Goal: Task Accomplishment & Management: Manage account settings

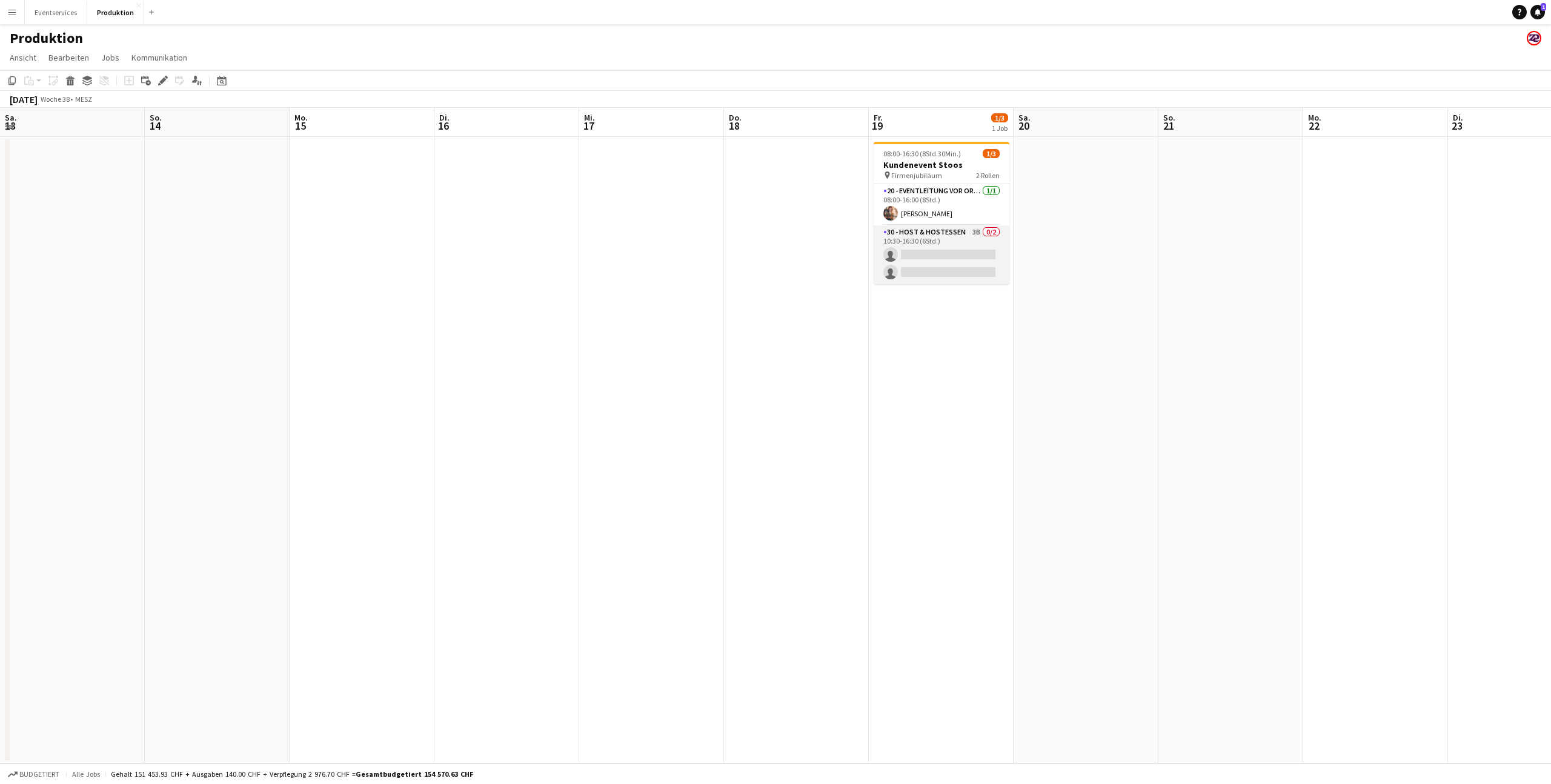
scroll to position [0, 422]
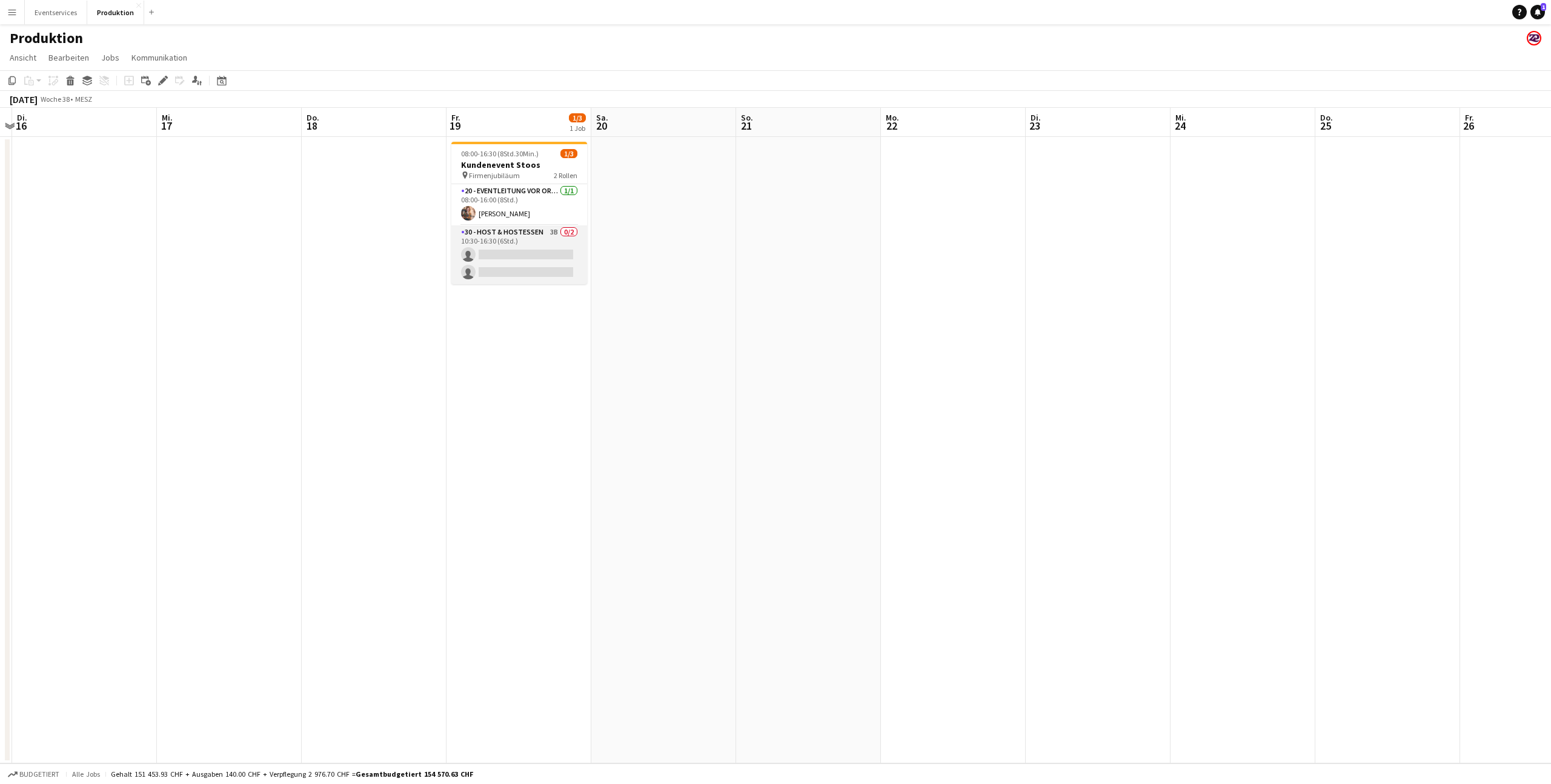
click at [518, 243] on app-card-role "30 - Host & Hostessen 3B 0/2 10:30-16:30 (6Std.) single-neutral-actions single-…" at bounding box center [519, 255] width 136 height 59
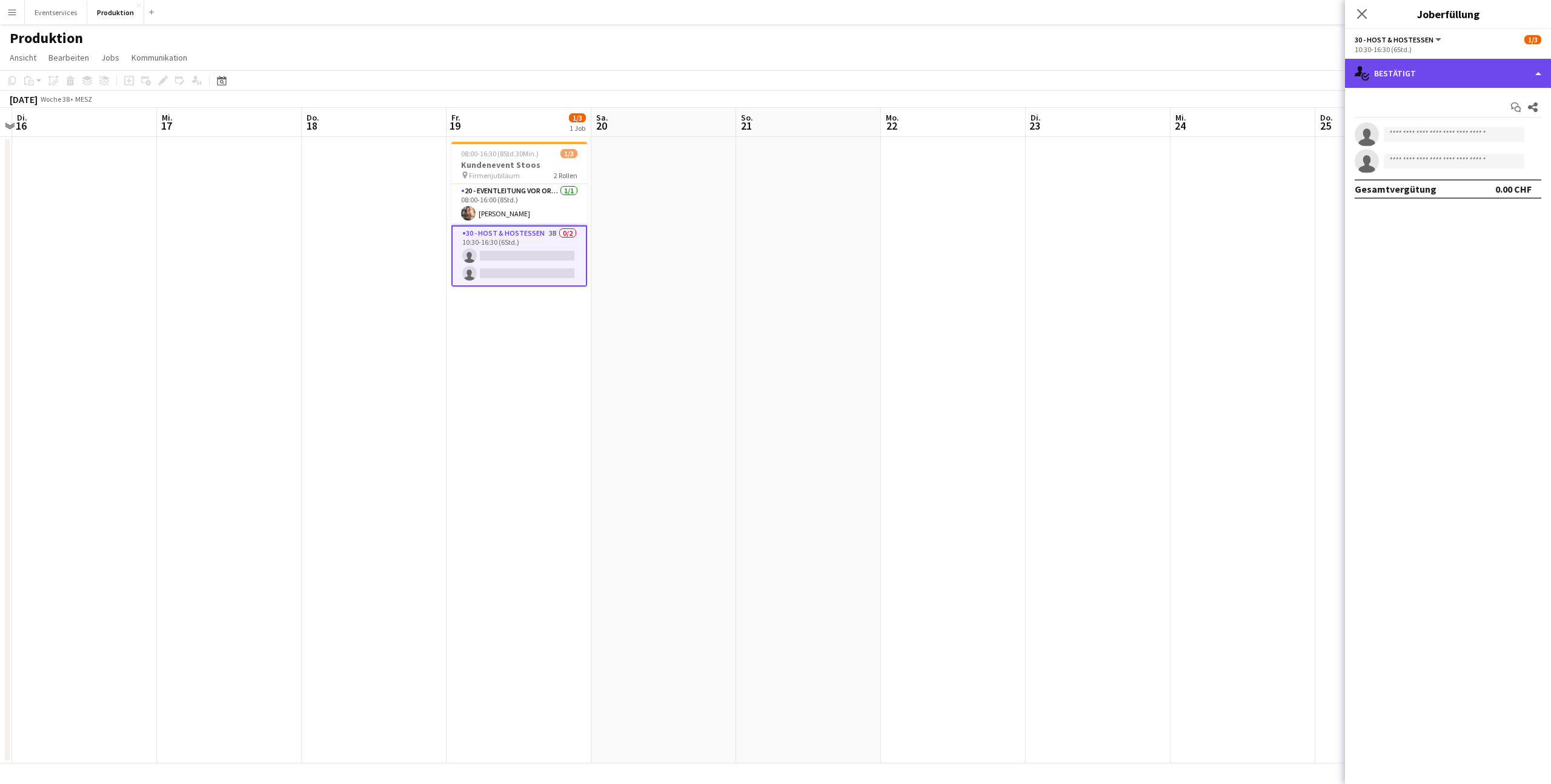
click at [1455, 68] on div "single-neutral-actions-check-2 Bestätigt" at bounding box center [1447, 73] width 206 height 29
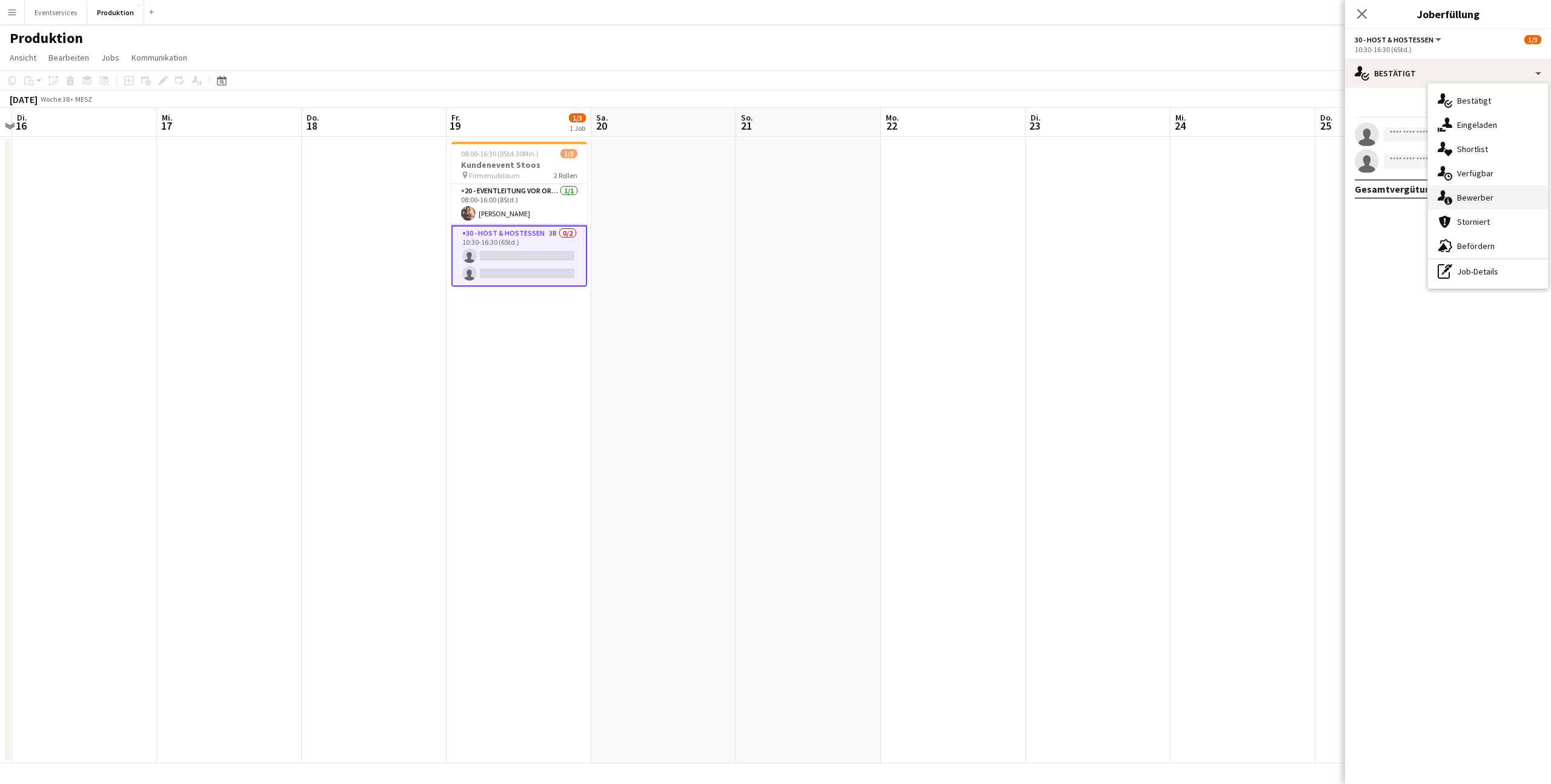
click at [1464, 200] on div "single-neutral-actions-information Bewerber" at bounding box center [1488, 198] width 120 height 24
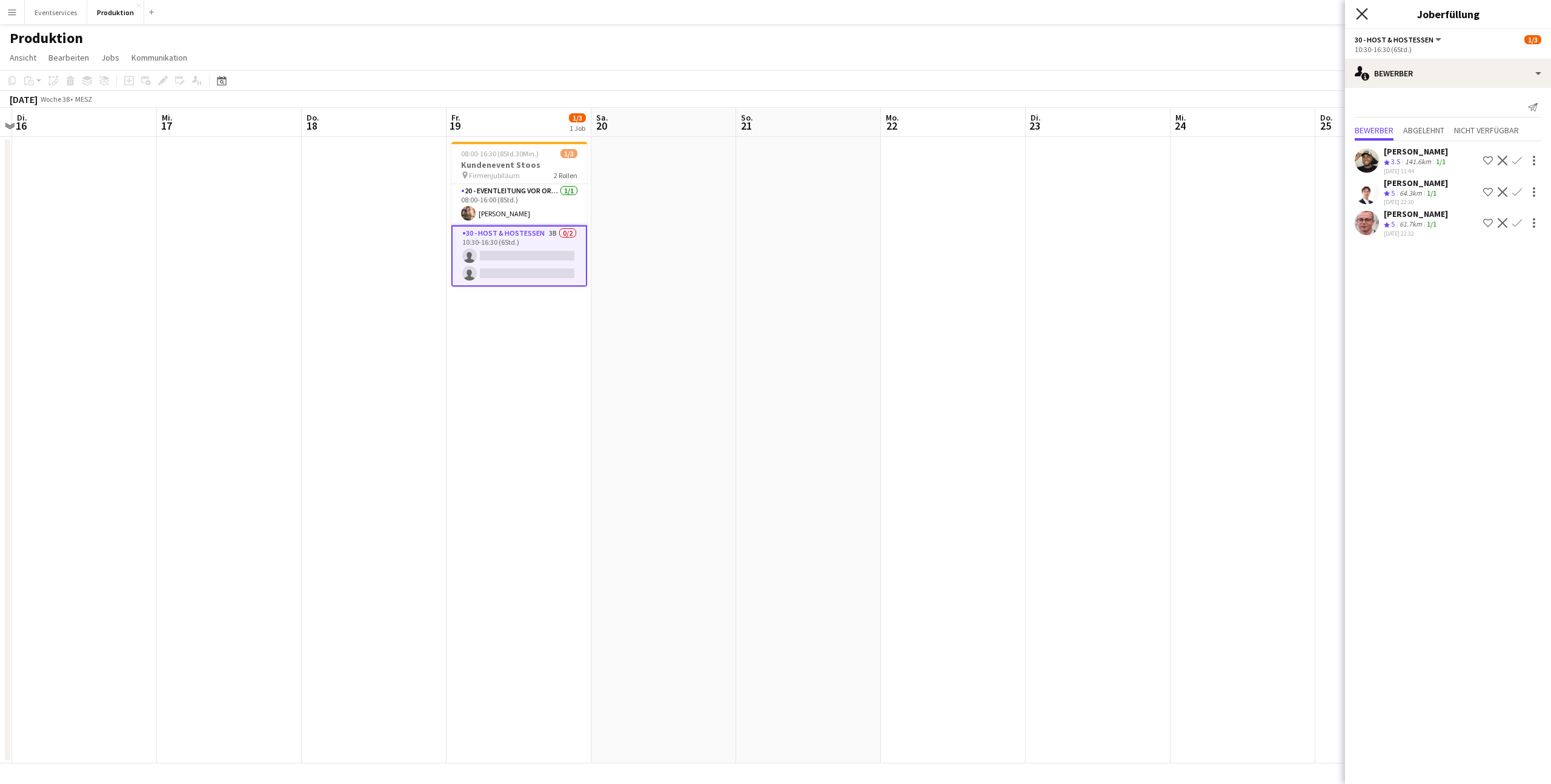
click at [1363, 14] on icon at bounding box center [1361, 14] width 12 height 12
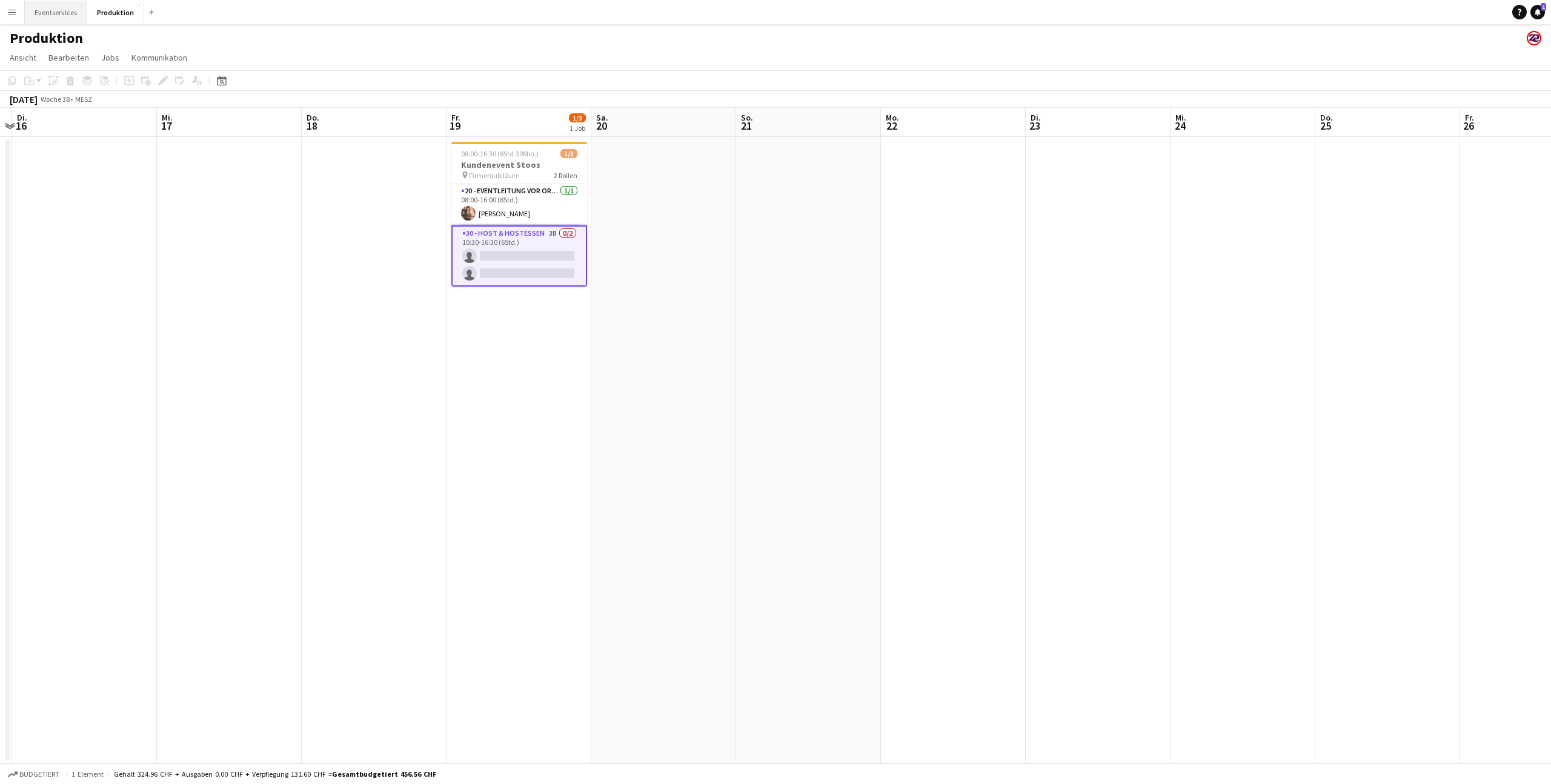
click at [46, 9] on button "Eventservices Schließen" at bounding box center [56, 12] width 63 height 24
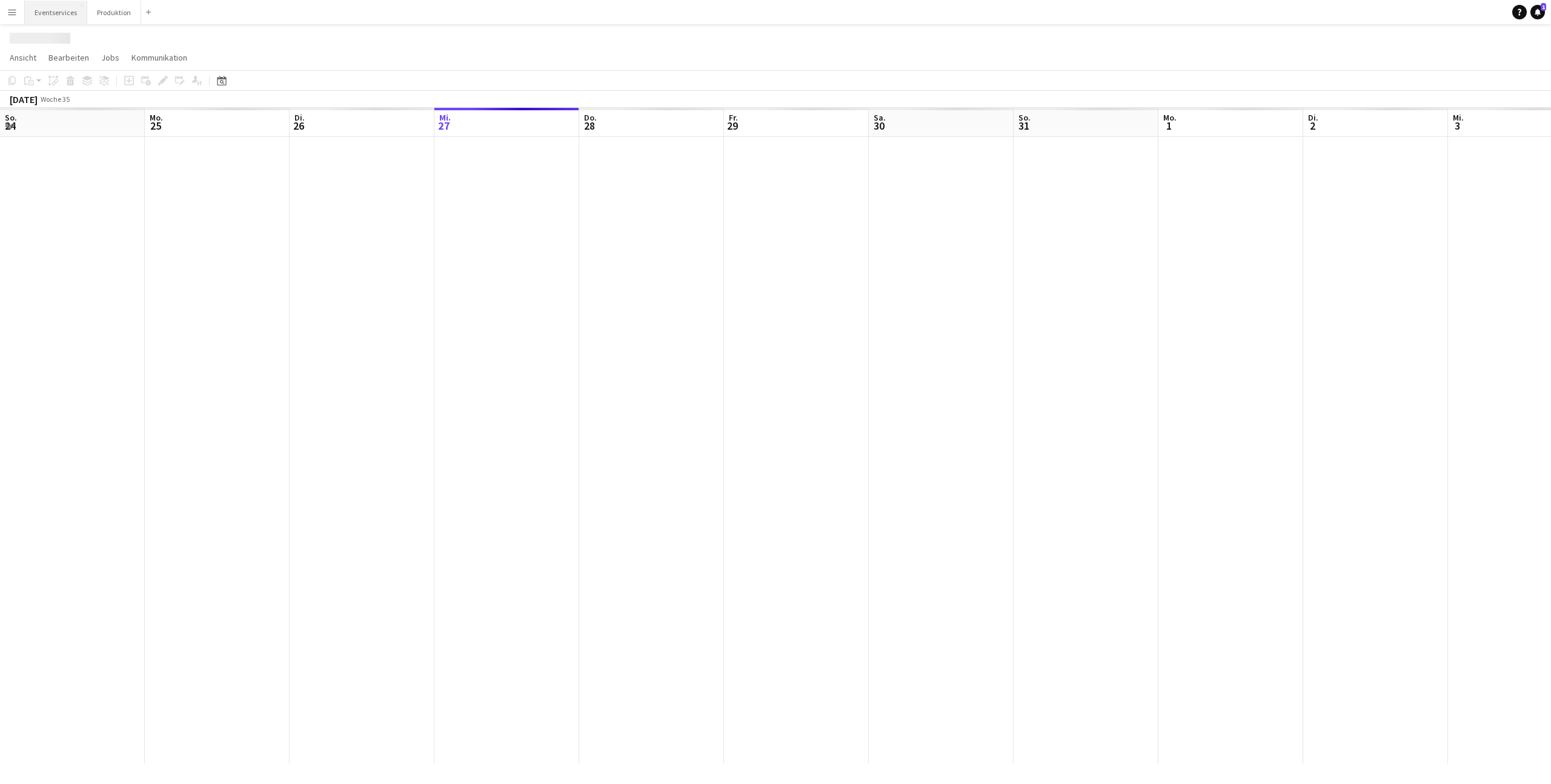
scroll to position [0, 289]
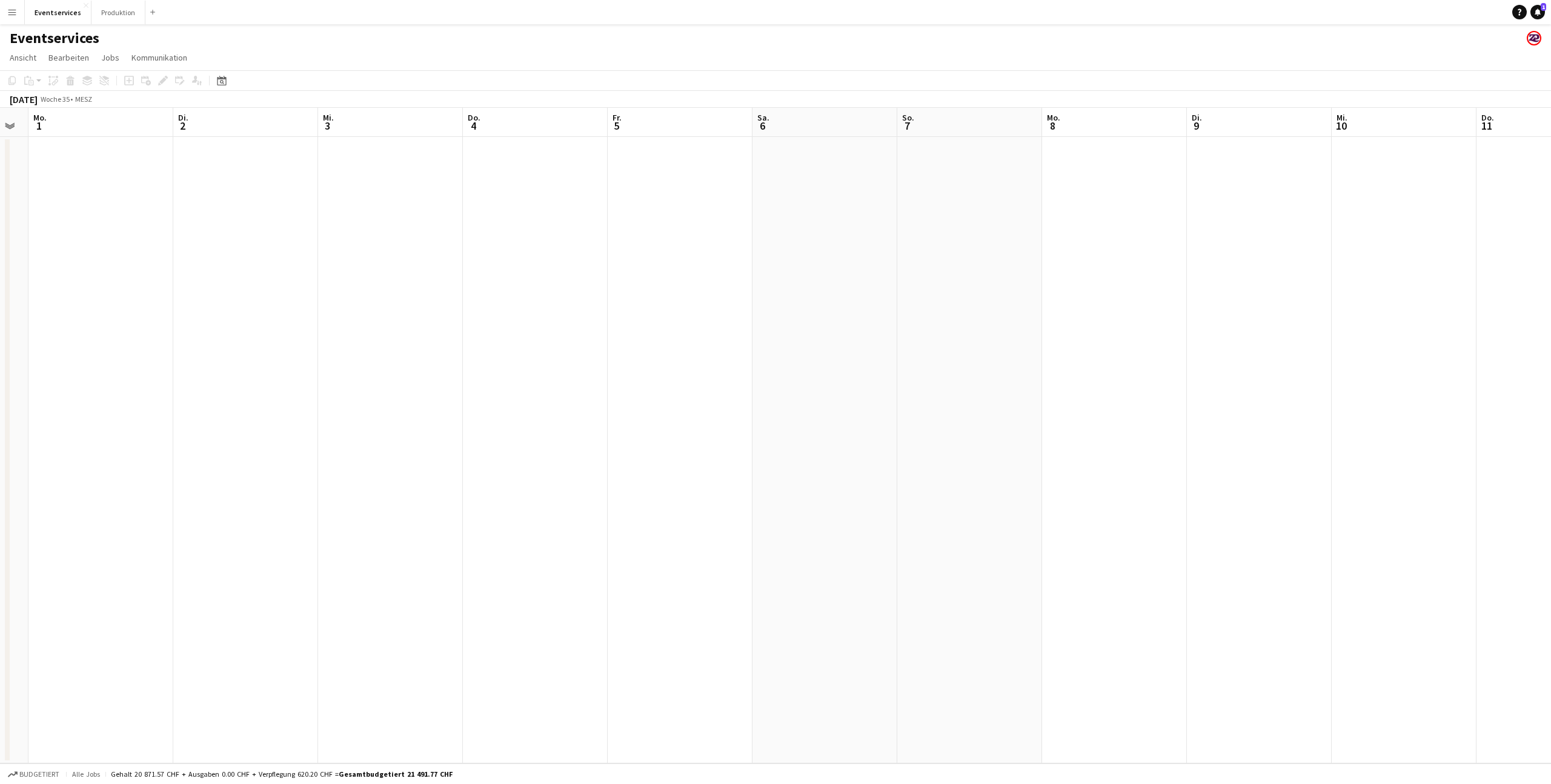
drag, startPoint x: 1268, startPoint y: 315, endPoint x: 410, endPoint y: 331, distance: 858.1
click at [411, 331] on app-calendar-viewport "Fr. 29 3/3 1 Job Sa. 30 So. 31 Mo. 1 Di. 2 Mi. 3 Do. 4 Fr. 5 Sa. 6 So. 7 Mo. 8 …" at bounding box center [776, 435] width 1551 height 655
drag, startPoint x: 1317, startPoint y: 323, endPoint x: 471, endPoint y: 330, distance: 846.0
click at [524, 334] on app-calendar-viewport "Fr. 29 3/3 1 Job Sa. 30 So. 31 Mo. 1 Di. 2 Mi. 3 Do. 4 Fr. 5 Sa. 6 So. 7 Mo. 8 …" at bounding box center [776, 435] width 1551 height 655
drag, startPoint x: 1075, startPoint y: 321, endPoint x: 182, endPoint y: 329, distance: 893.0
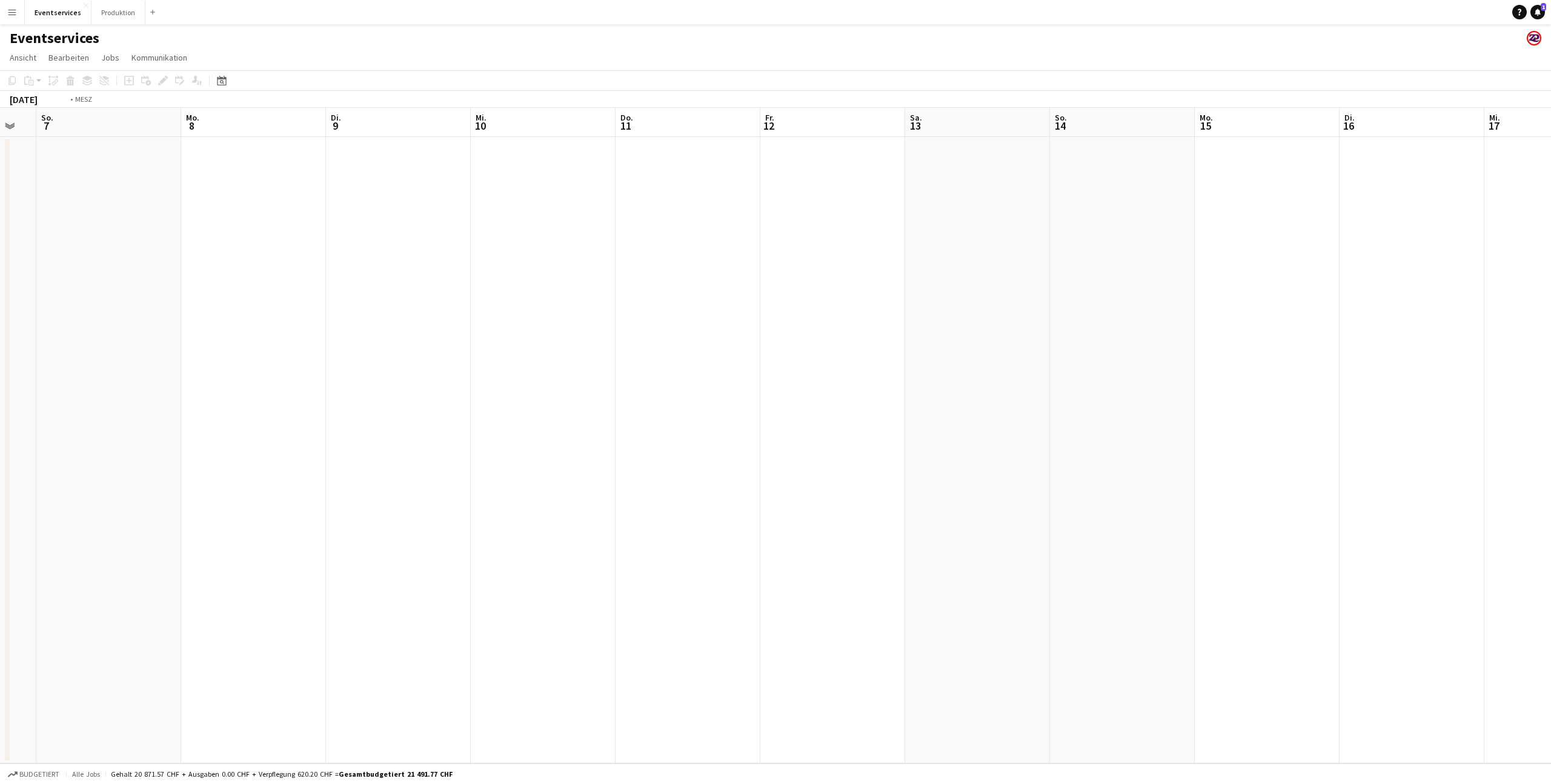
click at [182, 329] on app-calendar-viewport "Do. 4 Fr. 5 Sa. 6 So. 7 Mo. 8 Di. 9 Mi. 10 Do. 11 Fr. 12 Sa. 13 So. 14 Mo. 15 D…" at bounding box center [776, 435] width 1551 height 655
drag, startPoint x: 896, startPoint y: 297, endPoint x: 177, endPoint y: 320, distance: 719.4
click at [177, 320] on app-calendar-viewport "Mo. 15 Di. 16 Mi. 17 Do. 18 Fr. 19 Sa. 20 So. 21 Mo. 22 Di. 23 Mi. 24 Do. 25 Fr…" at bounding box center [776, 435] width 1551 height 655
drag, startPoint x: 824, startPoint y: 298, endPoint x: 347, endPoint y: 296, distance: 477.0
click at [377, 301] on app-calendar-viewport "Fr. 19 Sa. 20 So. 21 Mo. 22 Di. 23 Mi. 24 Do. 25 Fr. 26 Sa. 27 So. 28 Mo. 29 Di…" at bounding box center [776, 435] width 1551 height 655
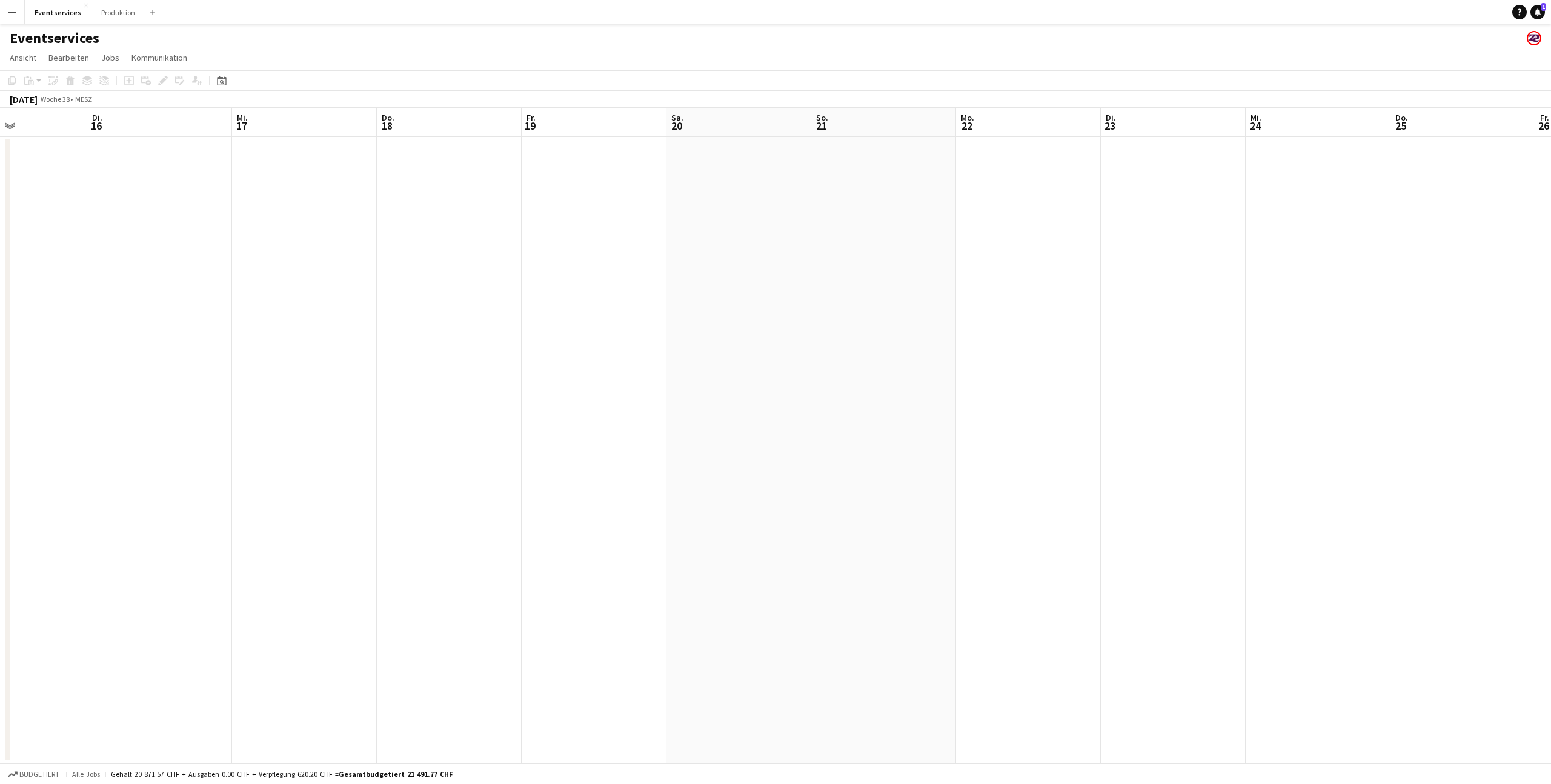
drag, startPoint x: 260, startPoint y: 278, endPoint x: 1443, endPoint y: 287, distance: 1183.0
click at [1443, 287] on app-calendar-viewport "Sa. 13 So. 14 Mo. 15 Di. 16 Mi. 17 Do. 18 Fr. 19 Sa. 20 So. 21 Mo. 22 Di. 23 Mi…" at bounding box center [776, 435] width 1551 height 655
click at [83, 17] on button "Eventservices Schließen" at bounding box center [58, 12] width 67 height 24
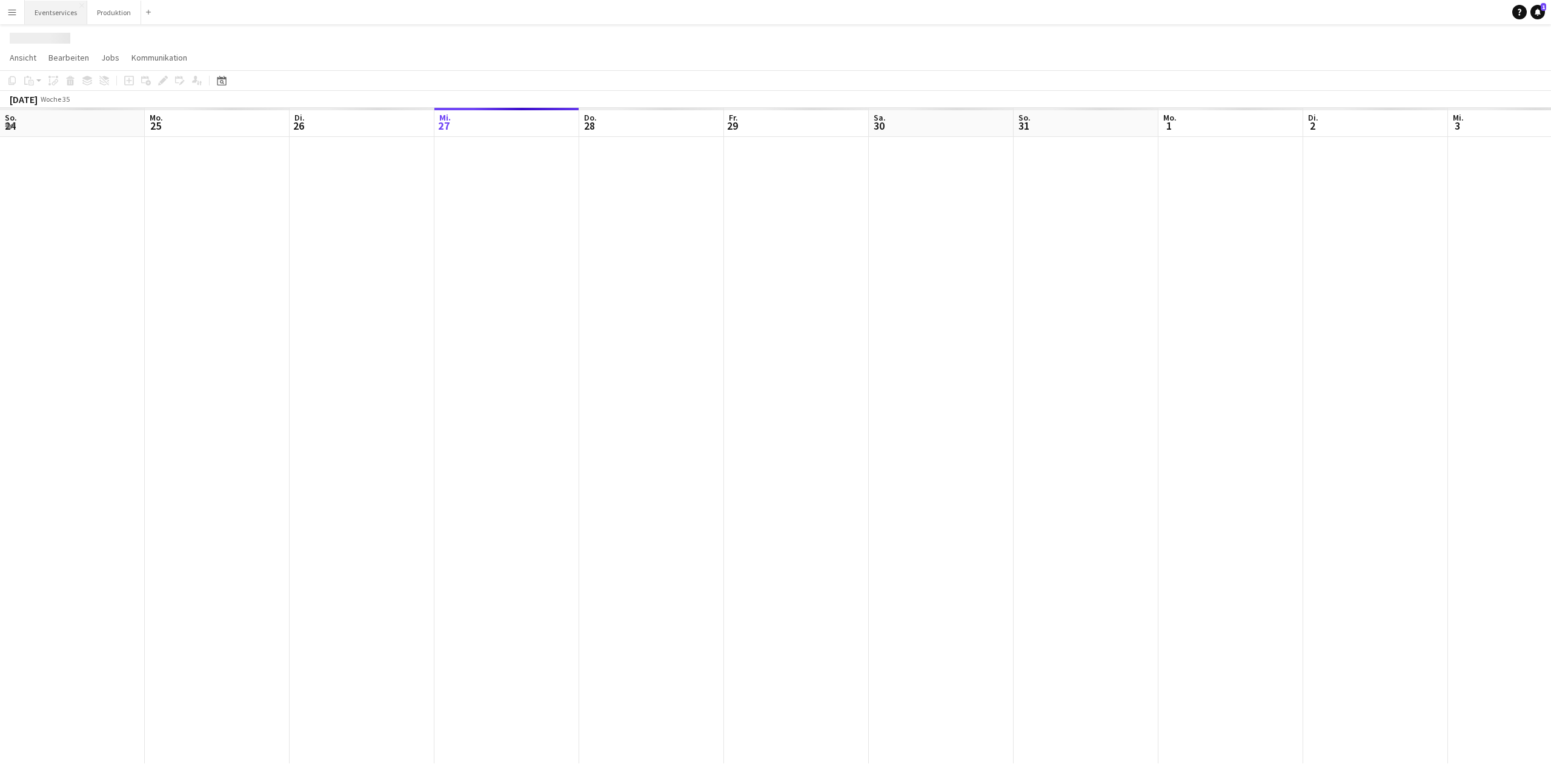
scroll to position [0, 289]
click at [119, 12] on button "Produktion Schließen" at bounding box center [118, 12] width 54 height 24
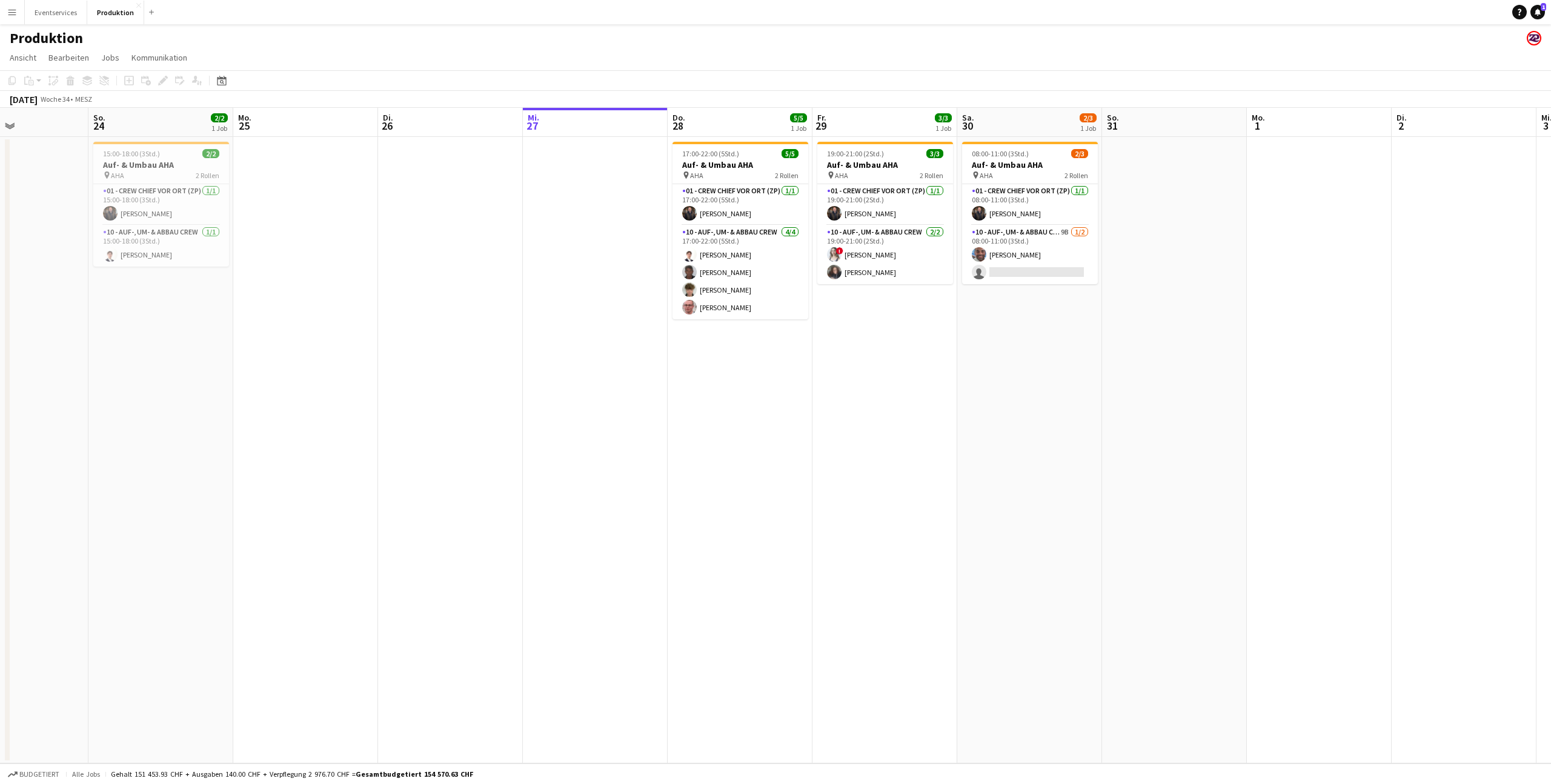
drag, startPoint x: 365, startPoint y: 367, endPoint x: 17, endPoint y: 346, distance: 348.6
click at [64, 370] on app-calendar-viewport "Do. 21 Fr. 22 Sa. 23 So. 24 2/2 1 Job Mo. 25 Di. 26 Mi. 27 Do. 28 5/5 1 Job Fr.…" at bounding box center [776, 435] width 1551 height 655
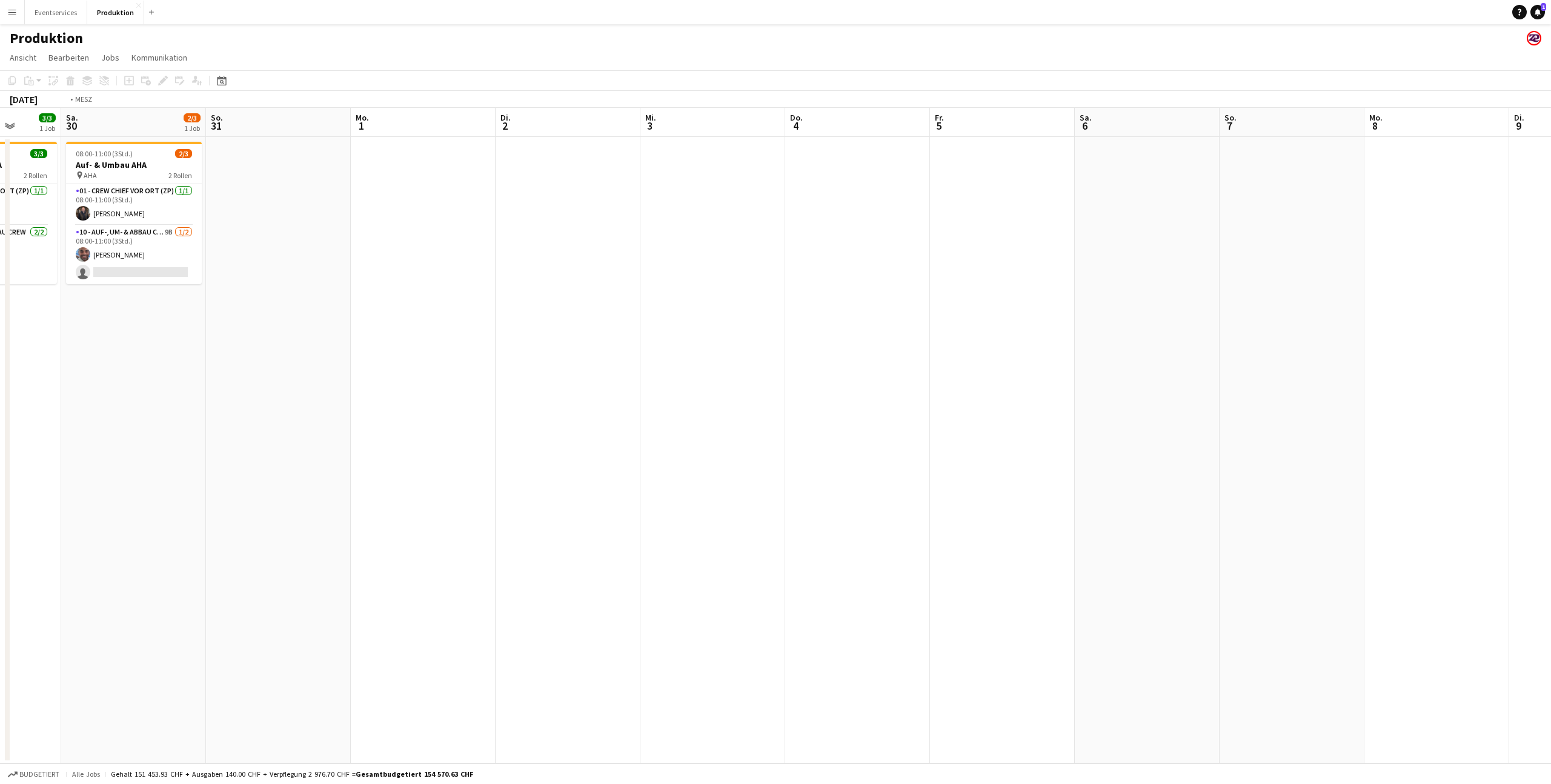
drag, startPoint x: 598, startPoint y: 319, endPoint x: 92, endPoint y: 332, distance: 506.2
click at [92, 332] on app-calendar-viewport "Di. 26 Mi. 27 Do. 28 5/5 1 Job Fr. 29 3/3 1 Job Sa. 30 2/3 1 Job So. 31 Mo. 1 D…" at bounding box center [776, 435] width 1551 height 655
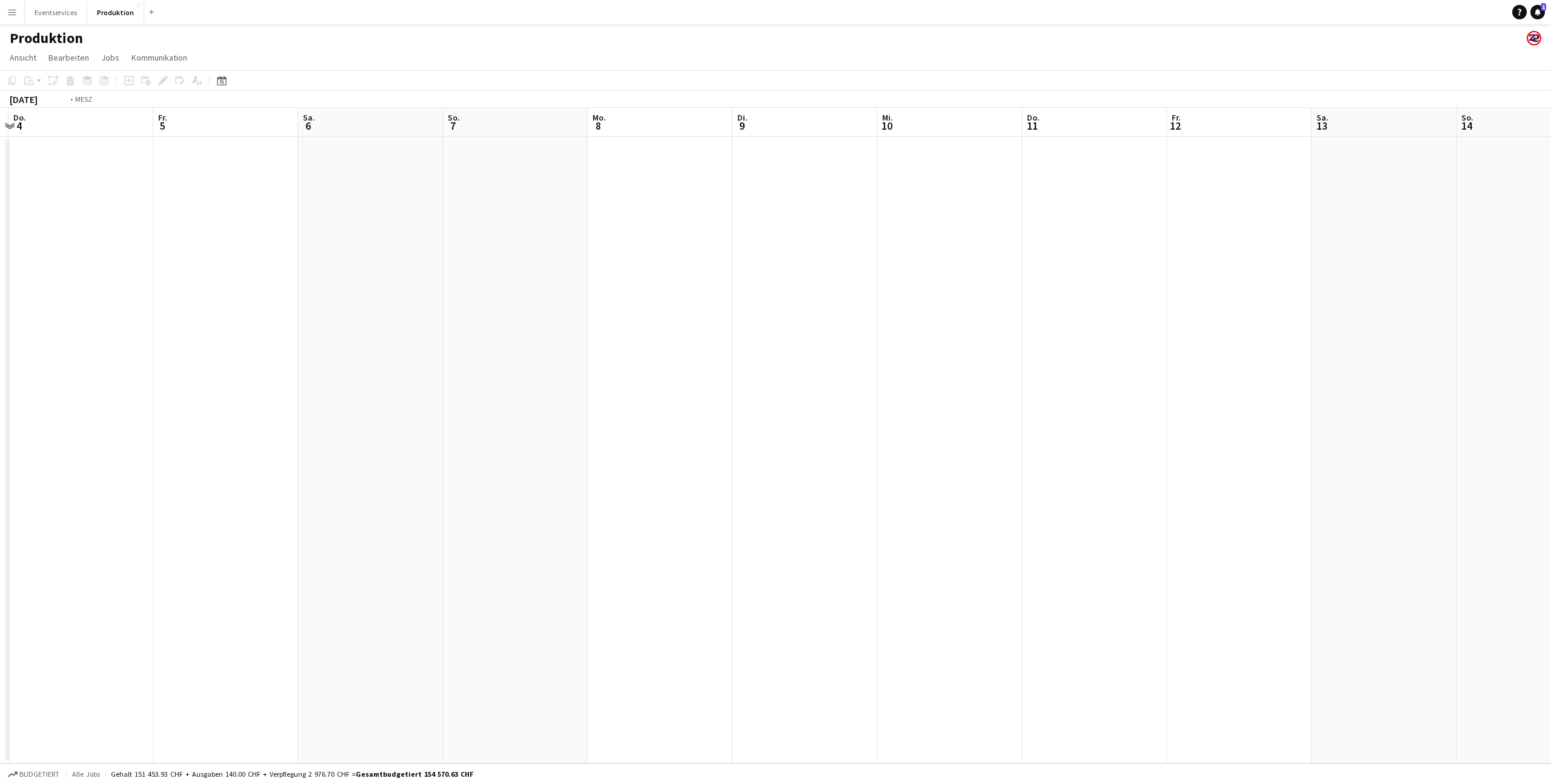
drag, startPoint x: 1150, startPoint y: 315, endPoint x: 0, endPoint y: 377, distance: 1151.7
click at [0, 377] on app-calendar-viewport "Mo. 1 Di. 2 Mi. 3 Do. 4 Fr. 5 Sa. 6 So. 7 Mo. 8 Di. 9 Mi. 10 Do. 11 Fr. 12 Sa. …" at bounding box center [776, 435] width 1551 height 655
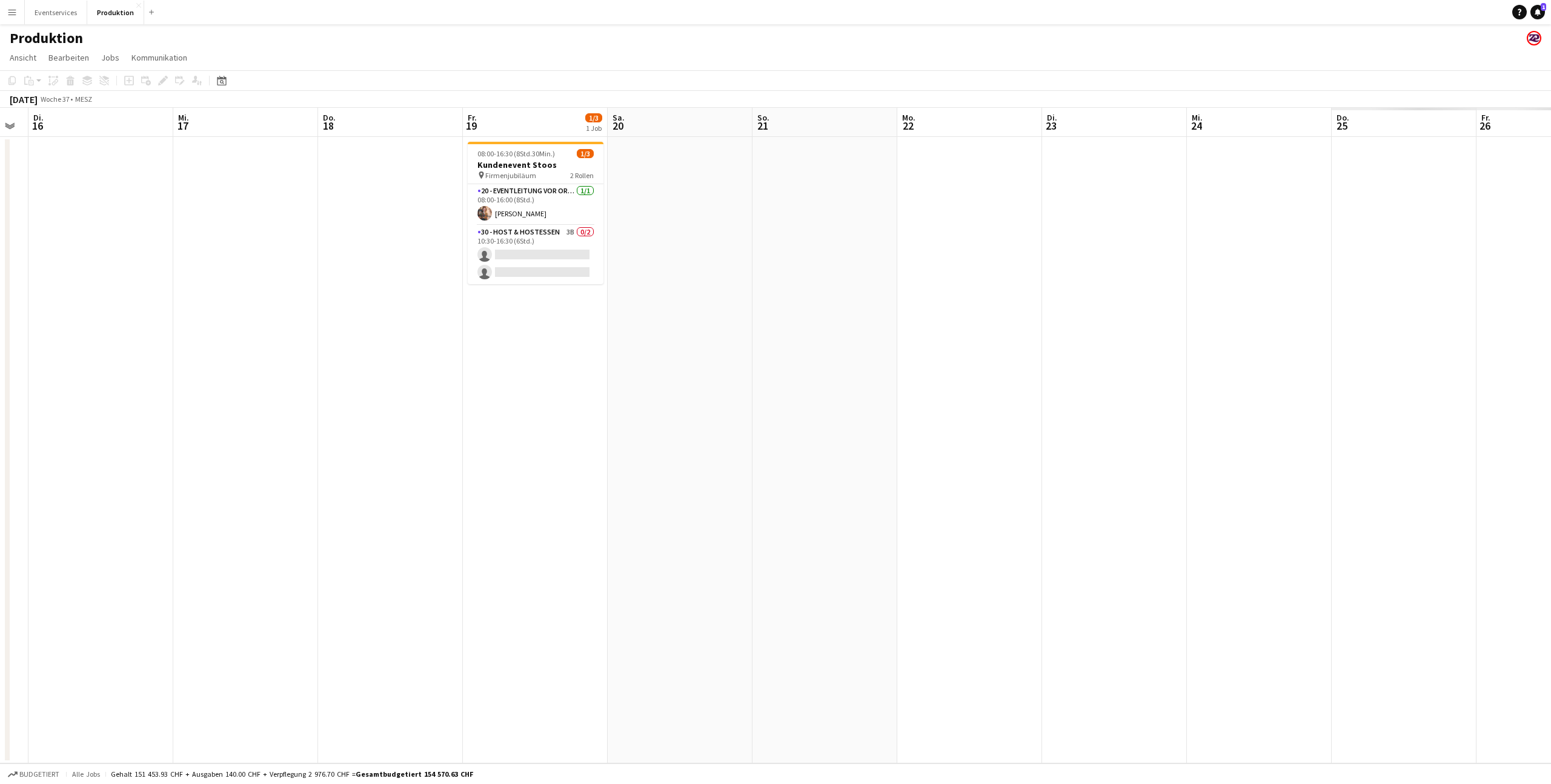
scroll to position [0, 324]
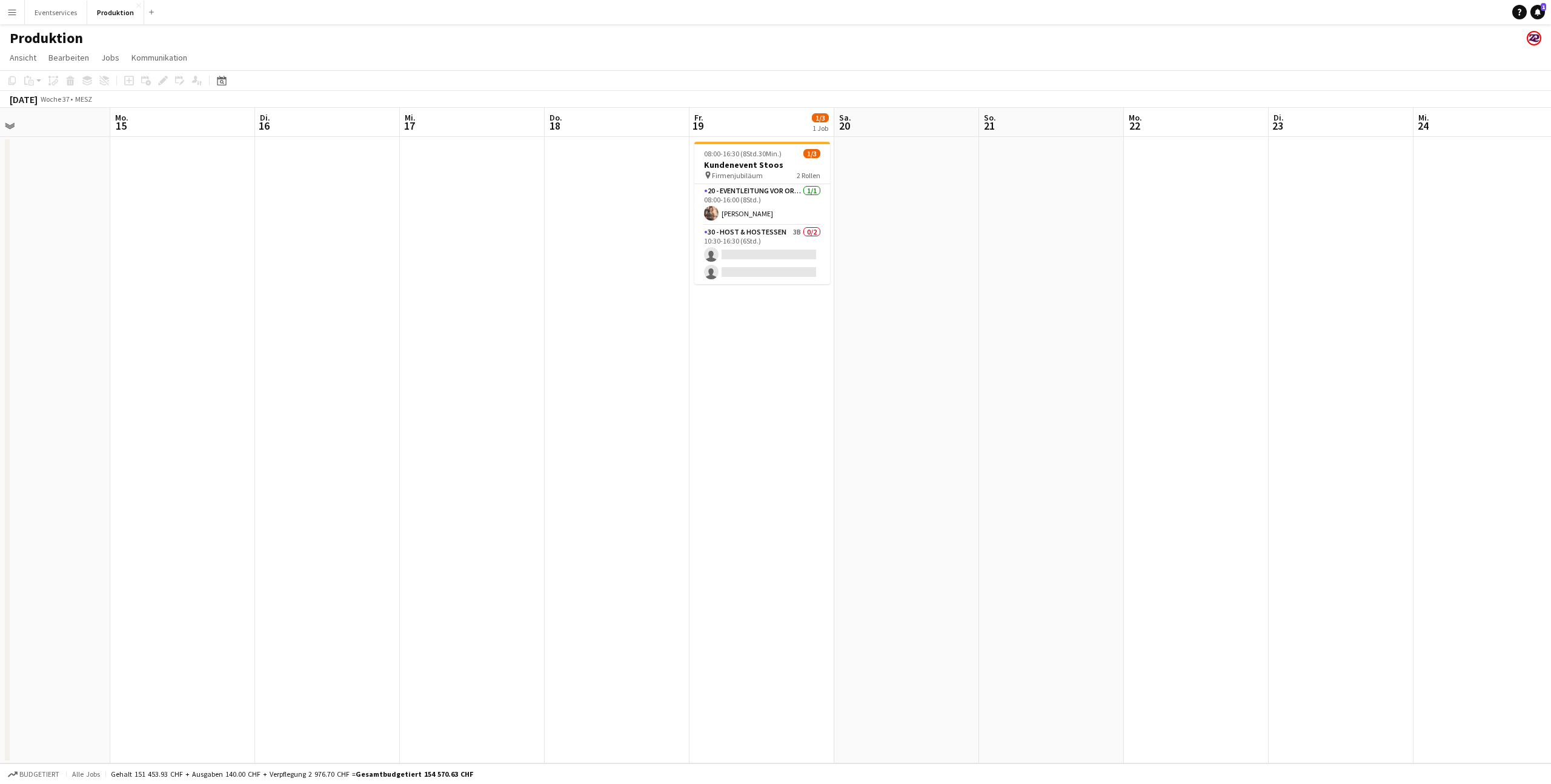
drag, startPoint x: 1083, startPoint y: 296, endPoint x: 750, endPoint y: 331, distance: 334.8
click at [750, 331] on app-calendar-viewport "Fr. 12 Sa. 13 So. 14 Mo. 15 Di. 16 Mi. 17 Do. 18 Fr. 19 1/3 1 Job Sa. 20 So. 21…" at bounding box center [776, 435] width 1551 height 655
click at [781, 159] on h3 "Kundenevent Stoos" at bounding box center [762, 164] width 136 height 11
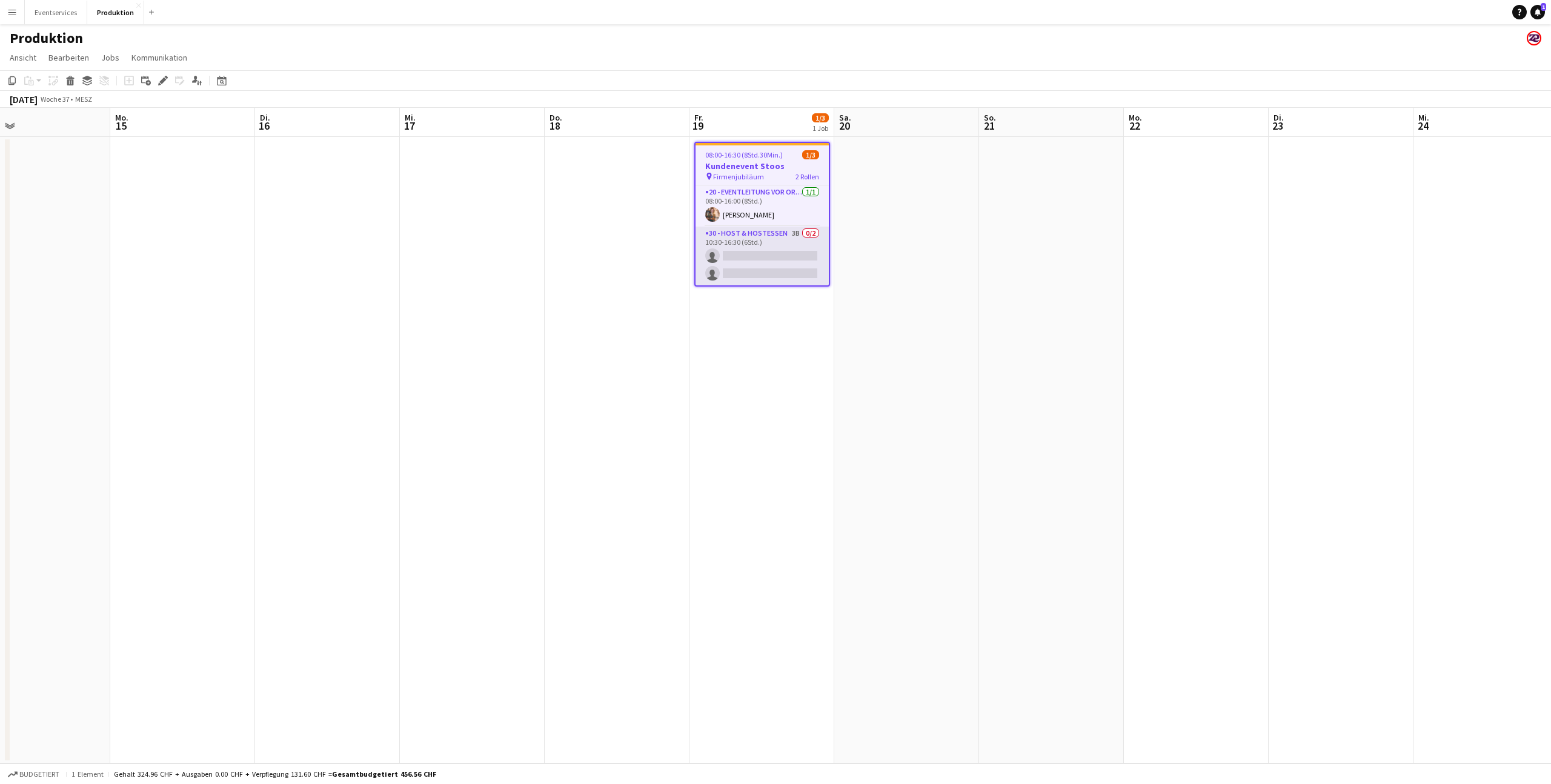
click at [753, 245] on app-card-role "30 - Host & Hostessen 3B 0/2 10:30-16:30 (6Std.) single-neutral-actions single-…" at bounding box center [762, 256] width 133 height 59
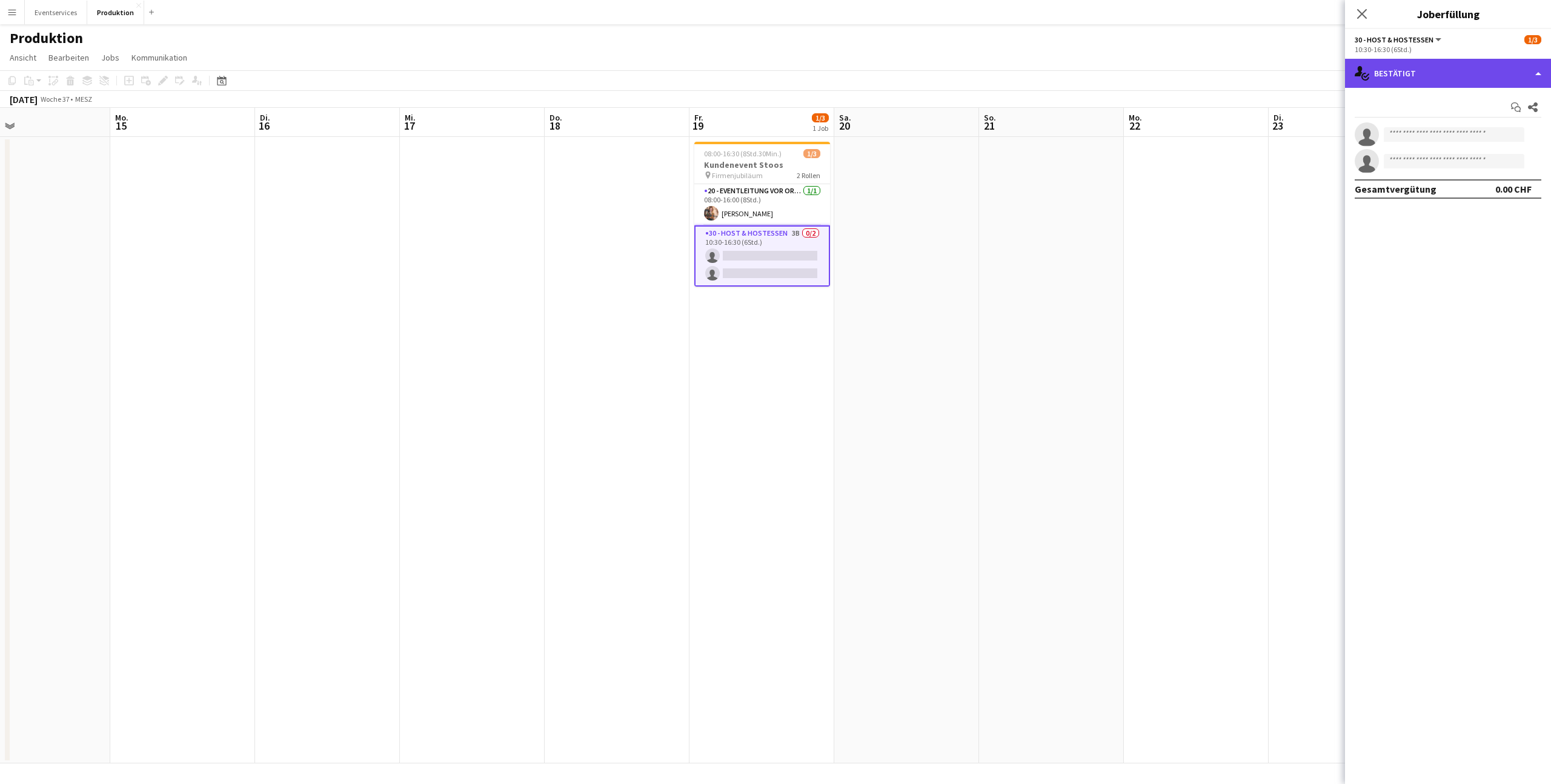
click at [1381, 80] on div "single-neutral-actions-check-2 Bestätigt" at bounding box center [1447, 73] width 206 height 29
click at [1382, 77] on div "single-neutral-actions-check-2 Bestätigt" at bounding box center [1447, 73] width 206 height 29
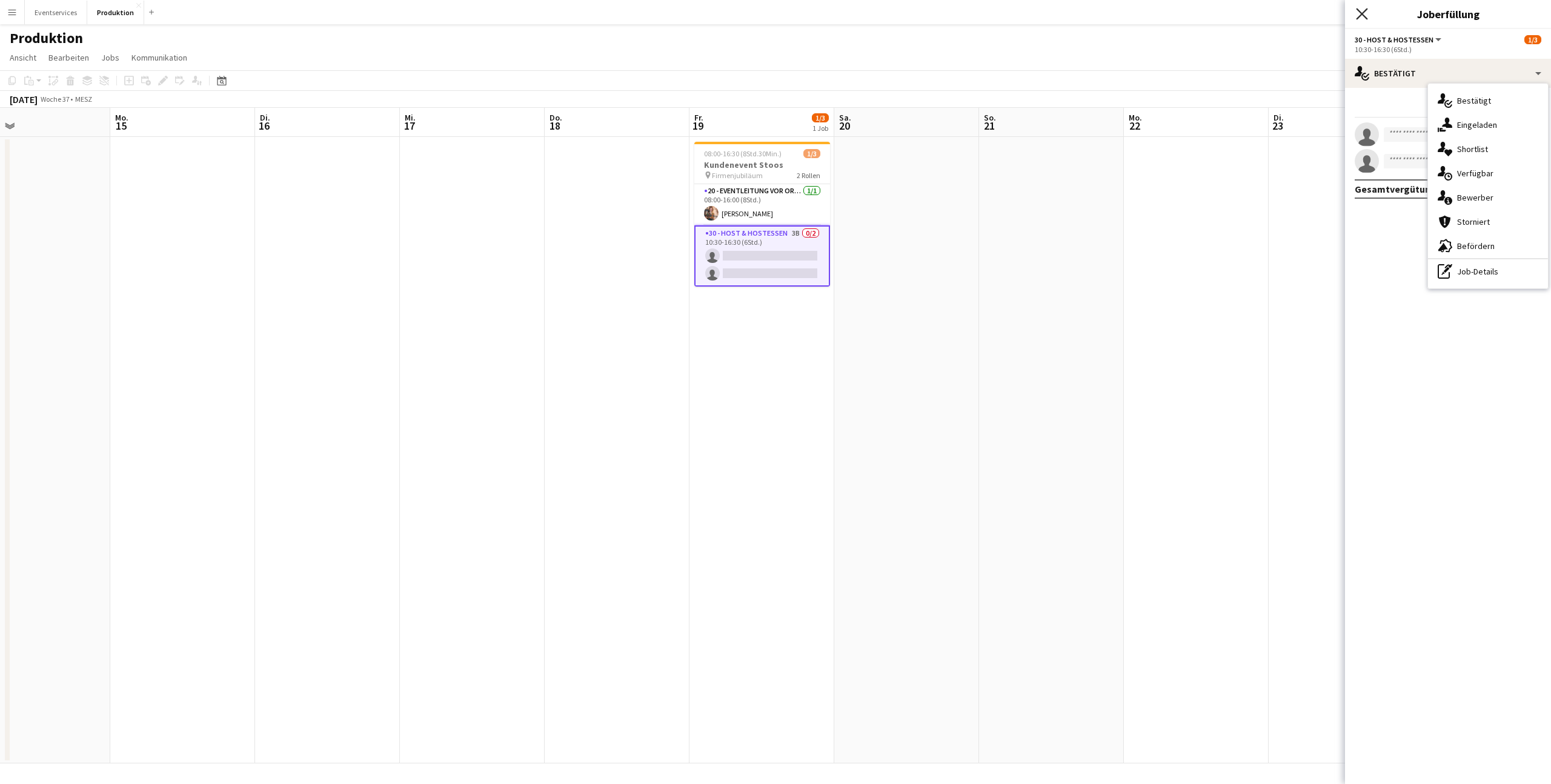
click at [1360, 12] on icon at bounding box center [1361, 14] width 12 height 12
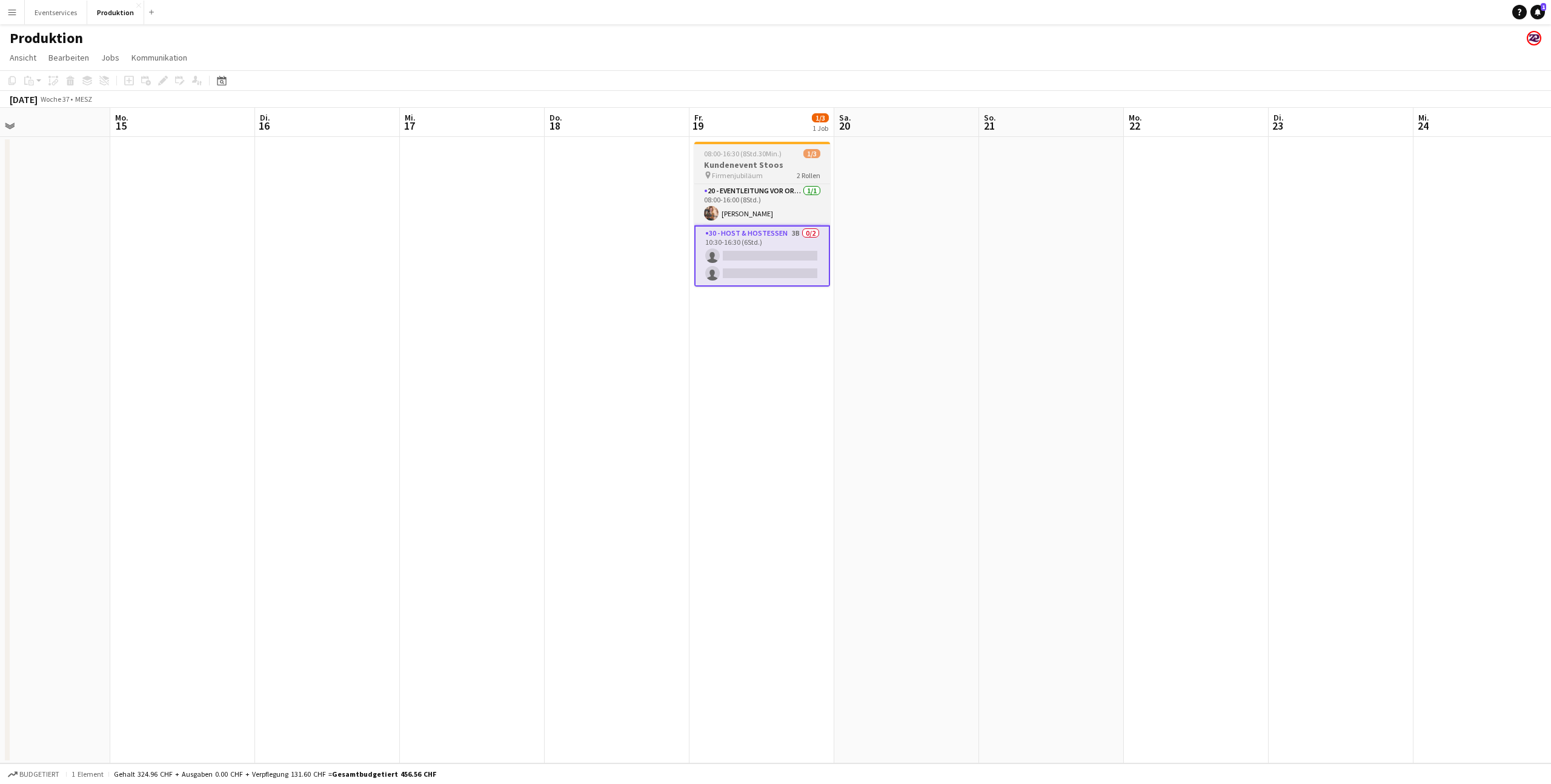
click at [755, 155] on span "08:00-16:30 (8Std.30Min.)" at bounding box center [742, 153] width 78 height 9
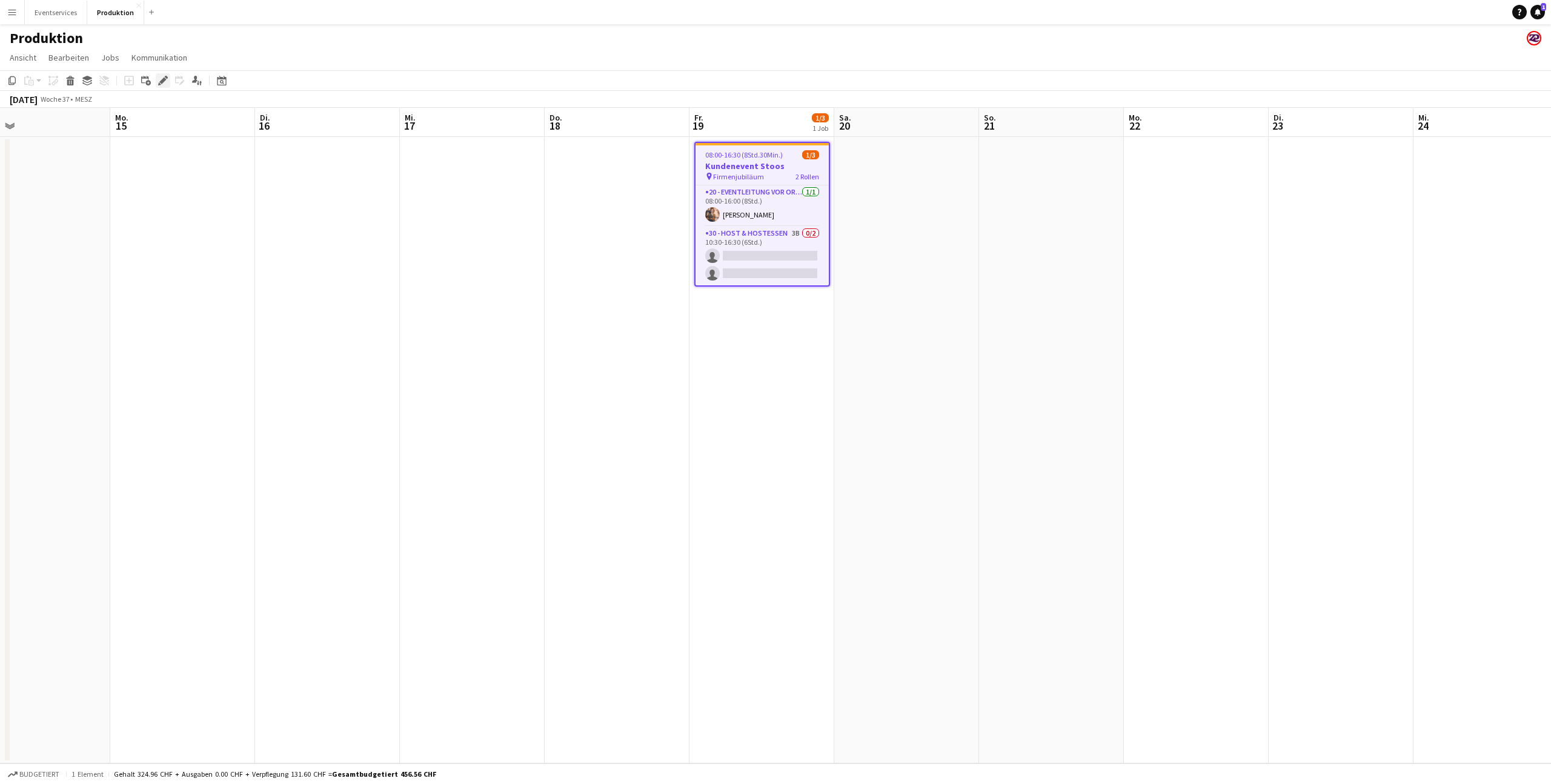
click at [163, 86] on div "Bearbeiten" at bounding box center [163, 81] width 14 height 14
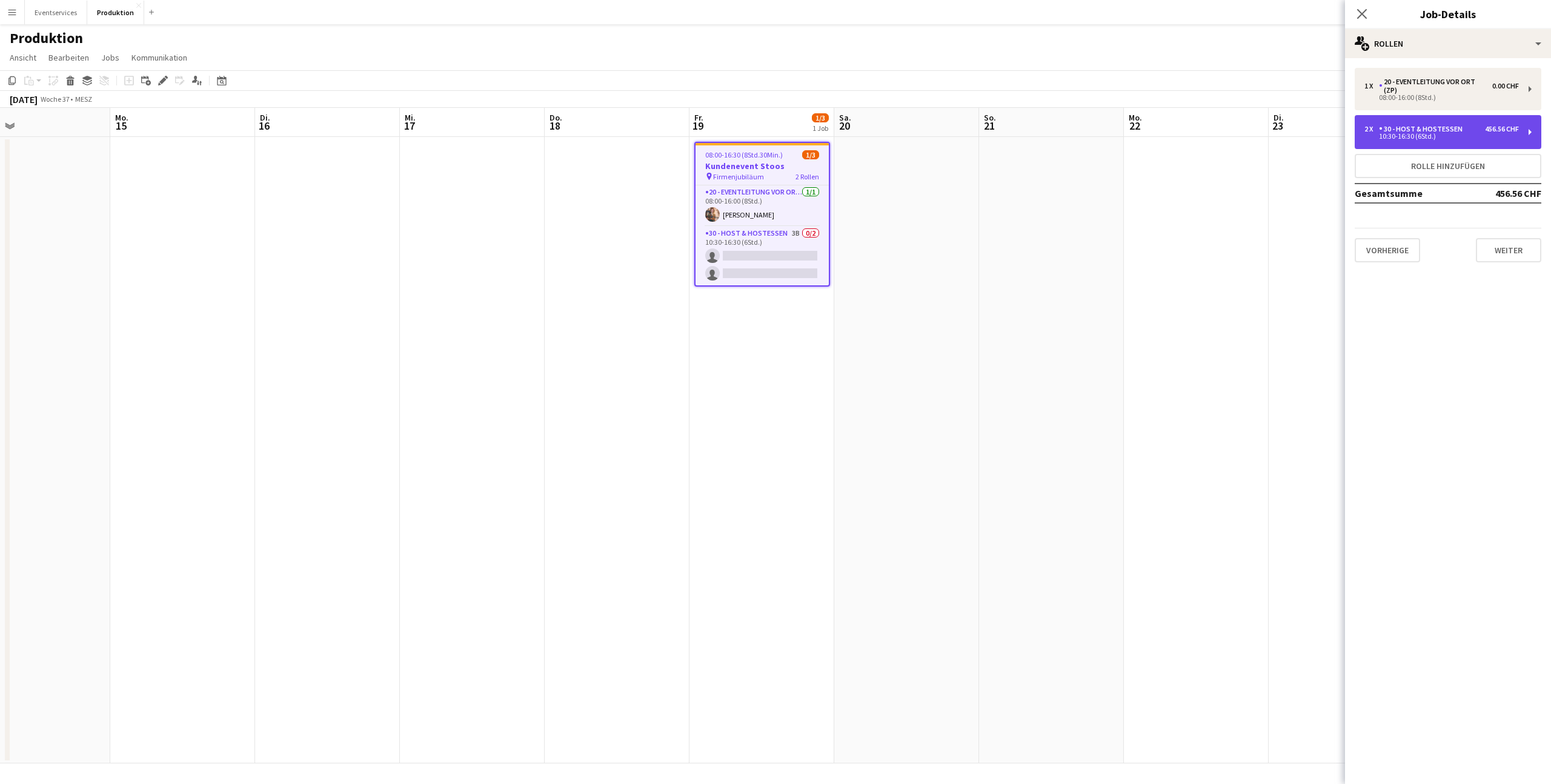
click at [1437, 136] on div "10:30-16:30 (6Std.)" at bounding box center [1441, 136] width 155 height 6
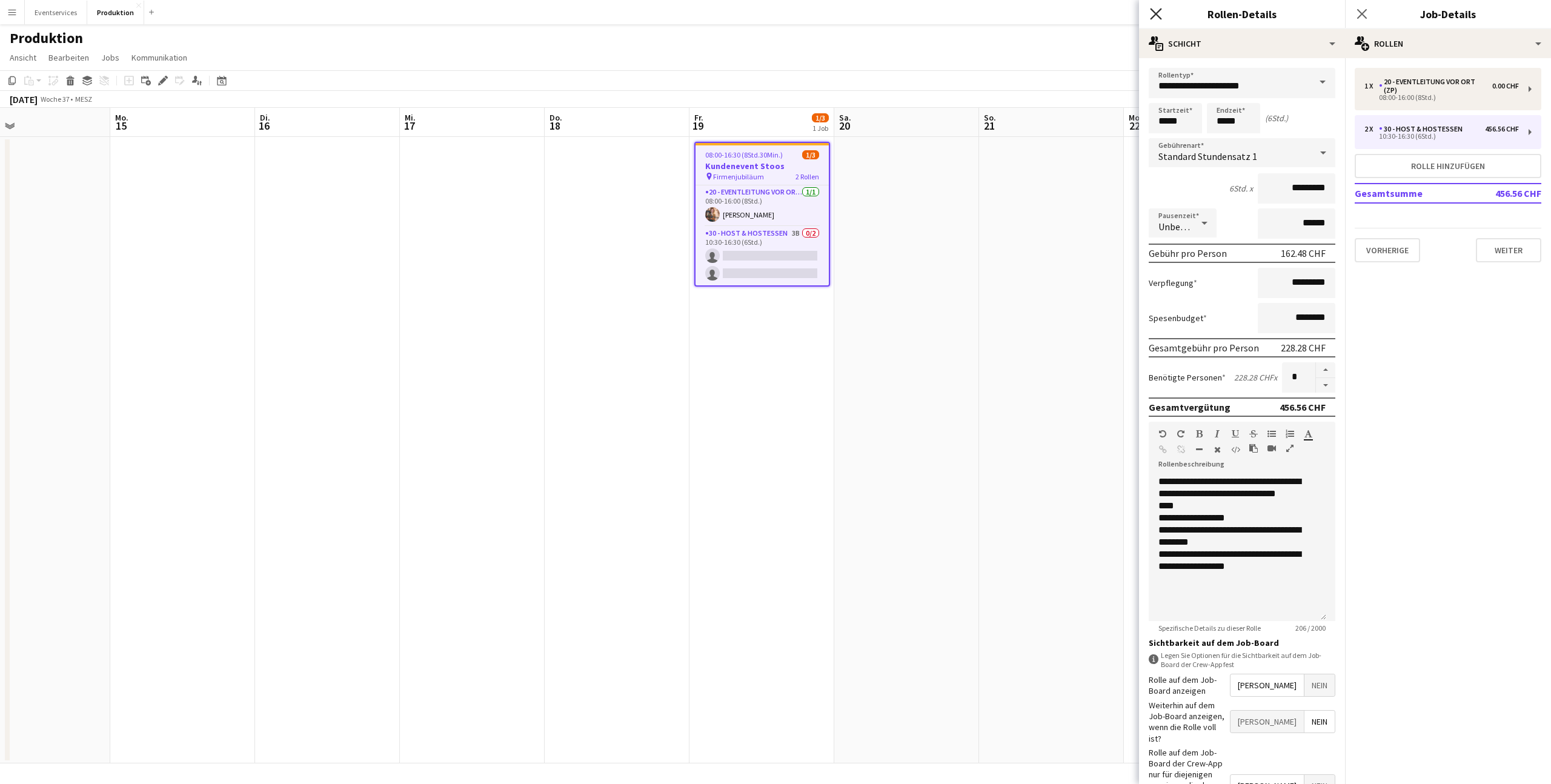
click at [1153, 17] on icon "Pop-in schließen" at bounding box center [1155, 14] width 12 height 12
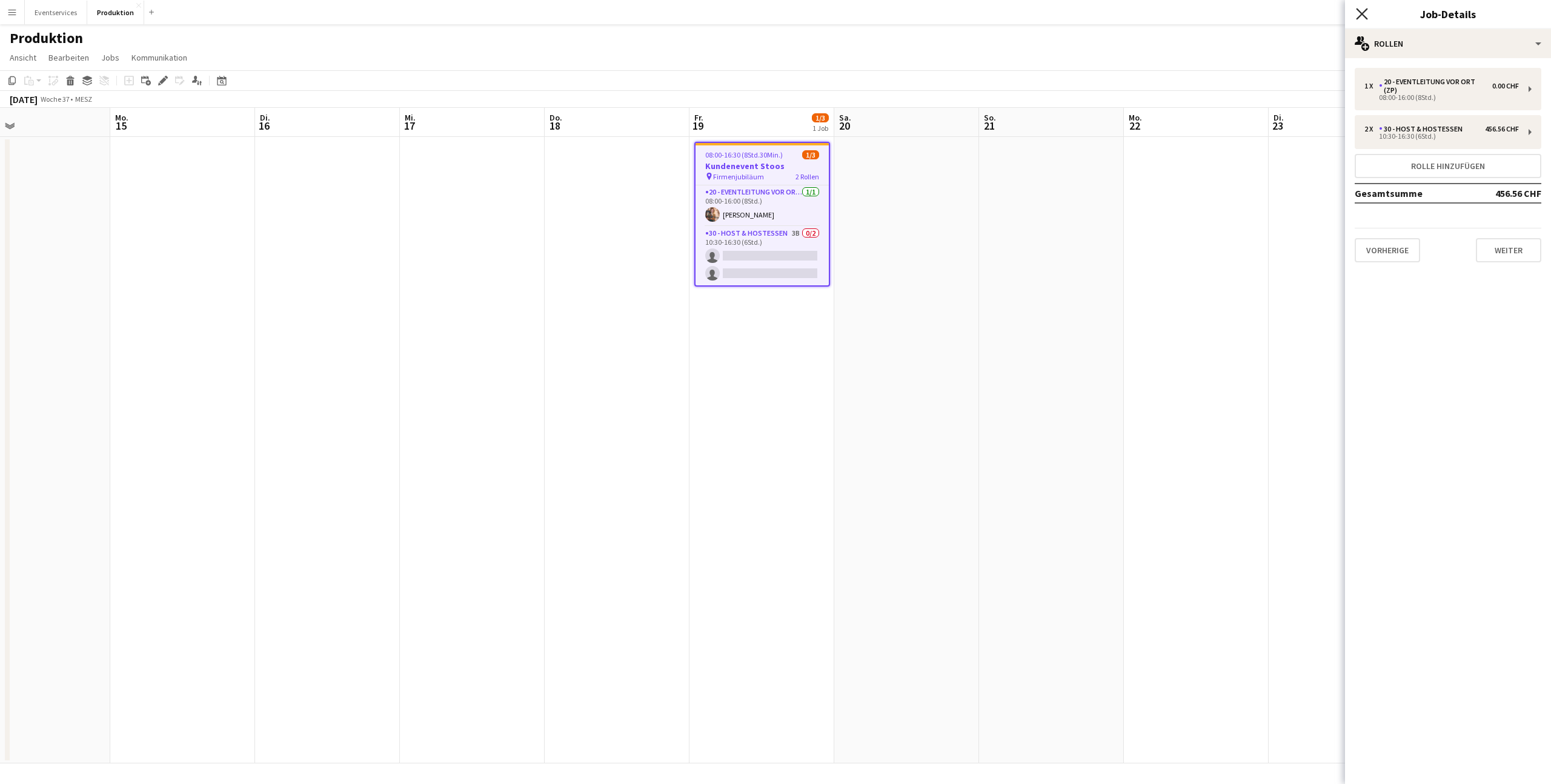
click at [1364, 15] on icon "Pop-in schließen" at bounding box center [1361, 14] width 12 height 12
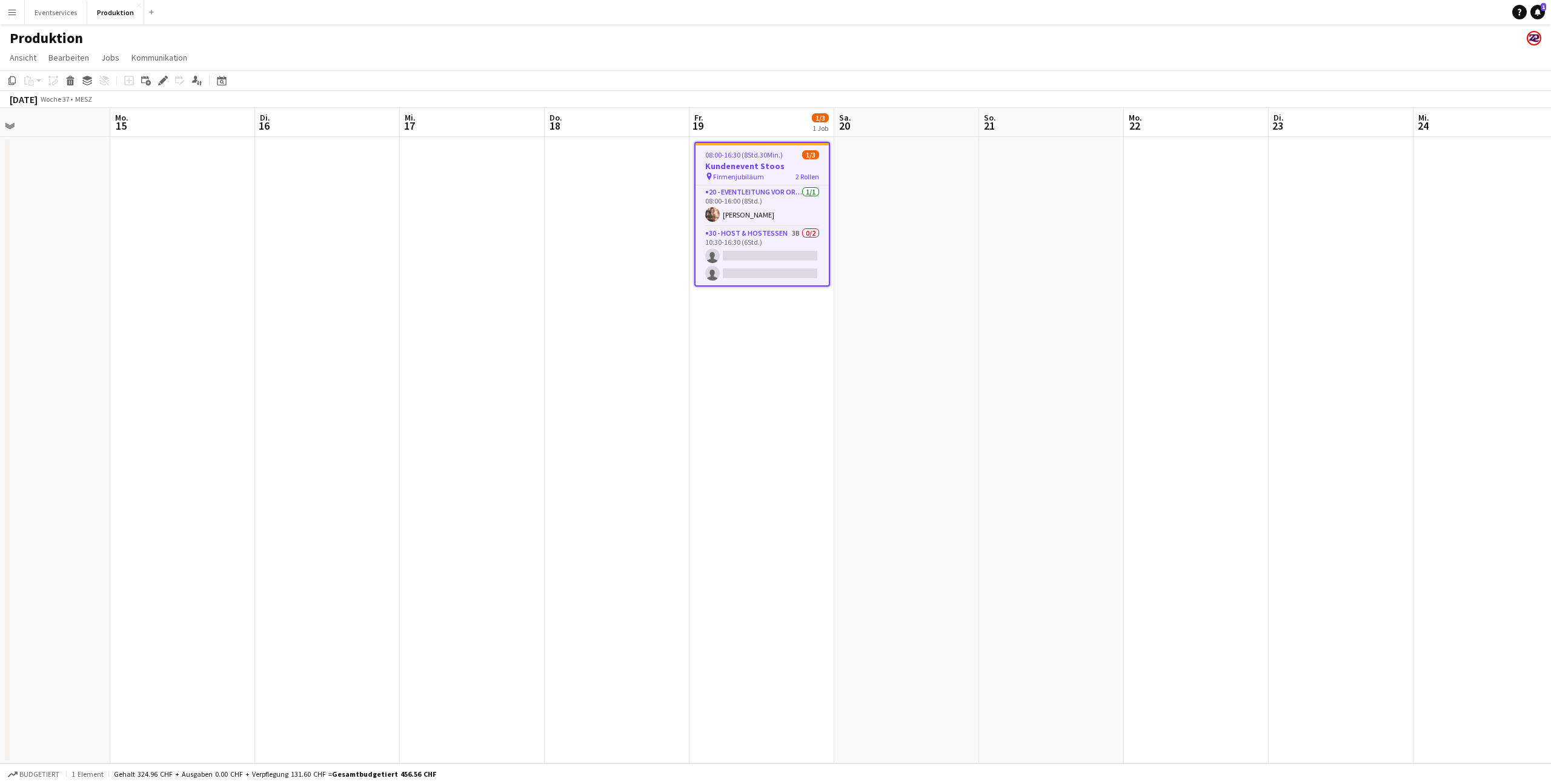
click at [443, 19] on app-navbar "Menü Tafeln Tafeln Tafeln Alle Jobs Status Belegschaft Belegschaft Meine Belegs…" at bounding box center [776, 12] width 1551 height 24
